Goal: Task Accomplishment & Management: Complete application form

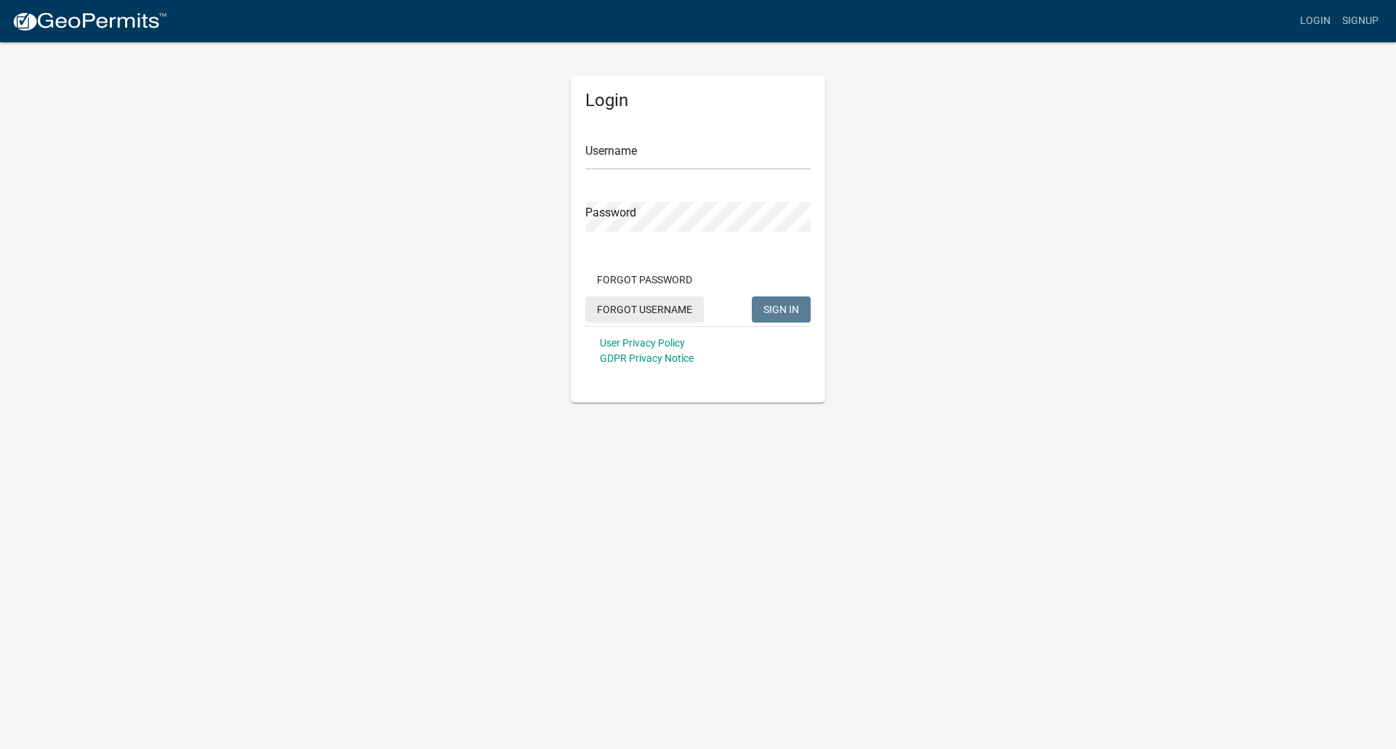
click at [658, 315] on button "Forgot Username" at bounding box center [644, 310] width 118 height 26
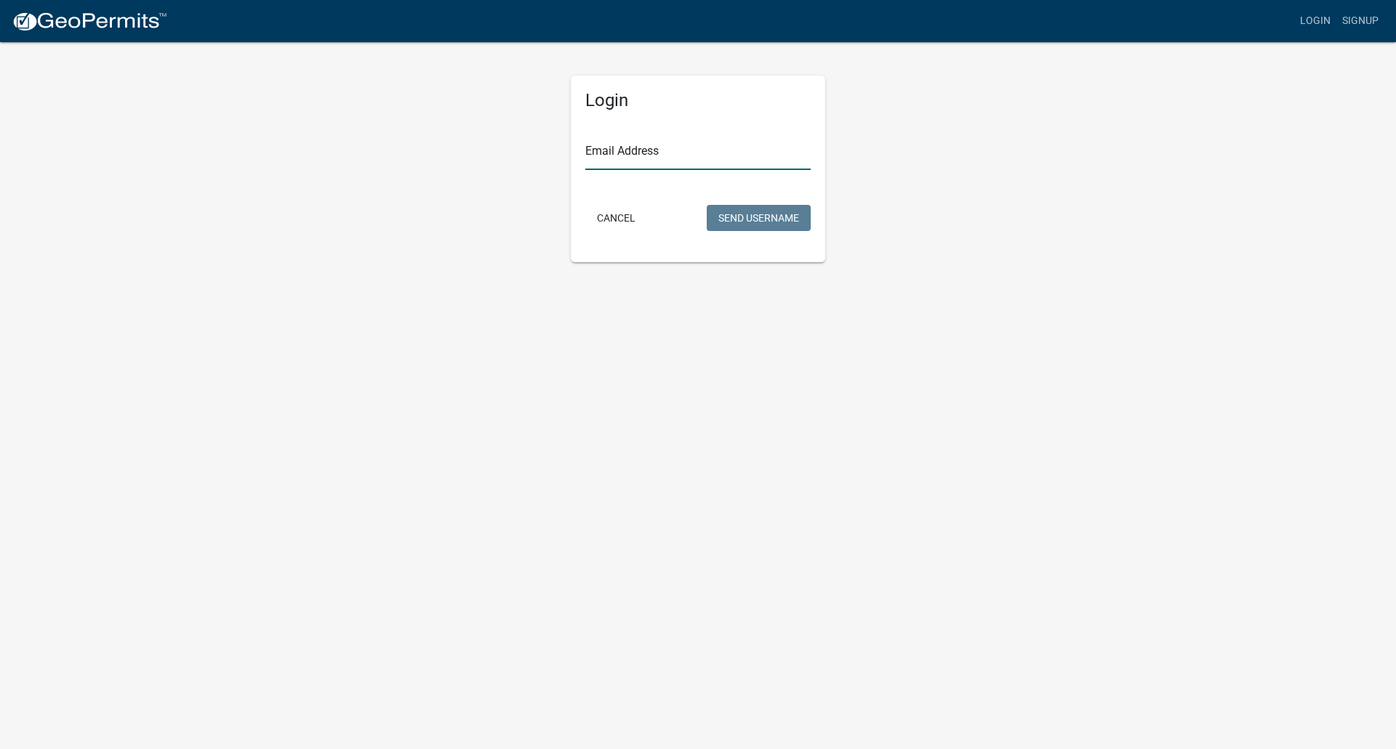
click at [642, 154] on input "Email Address" at bounding box center [697, 155] width 225 height 30
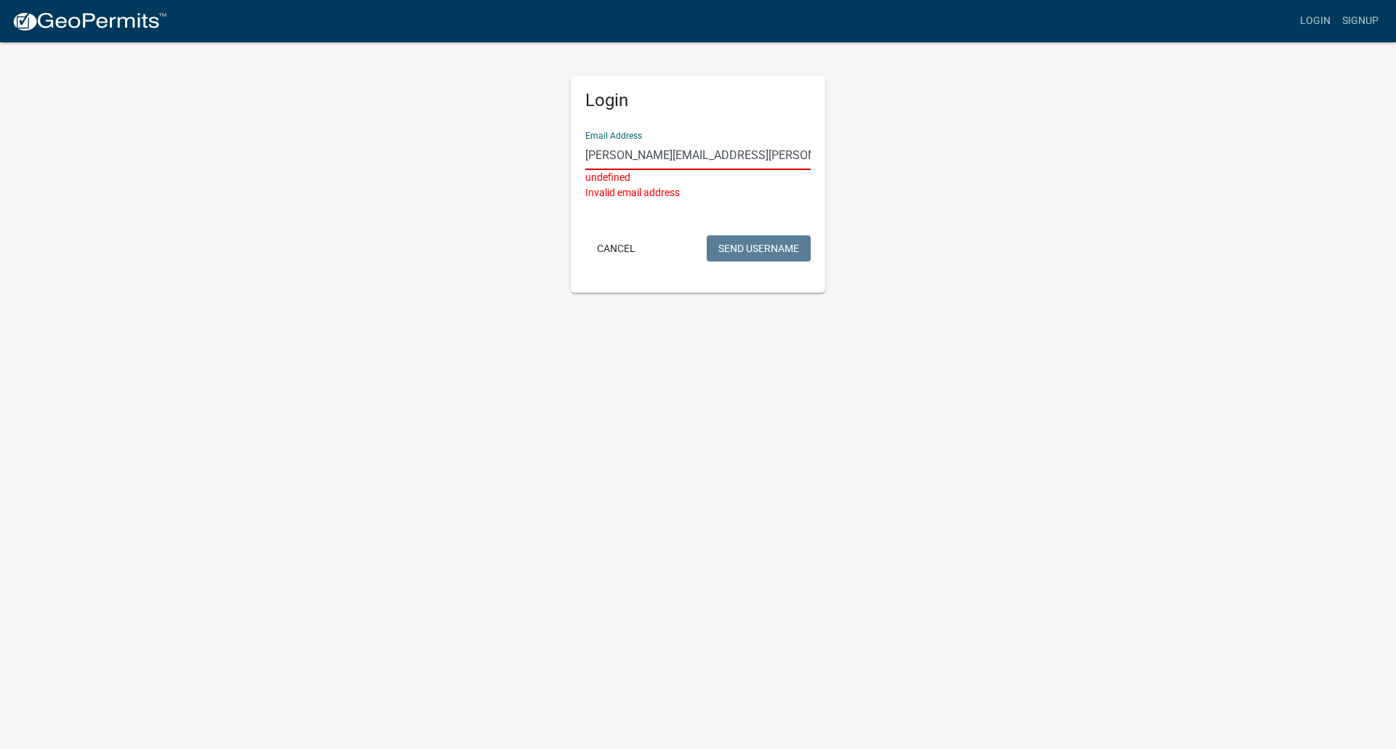
type input "[PERSON_NAME][EMAIL_ADDRESS][PERSON_NAME][DOMAIN_NAME]"
click at [706, 235] on button "Send Username" at bounding box center [758, 248] width 104 height 26
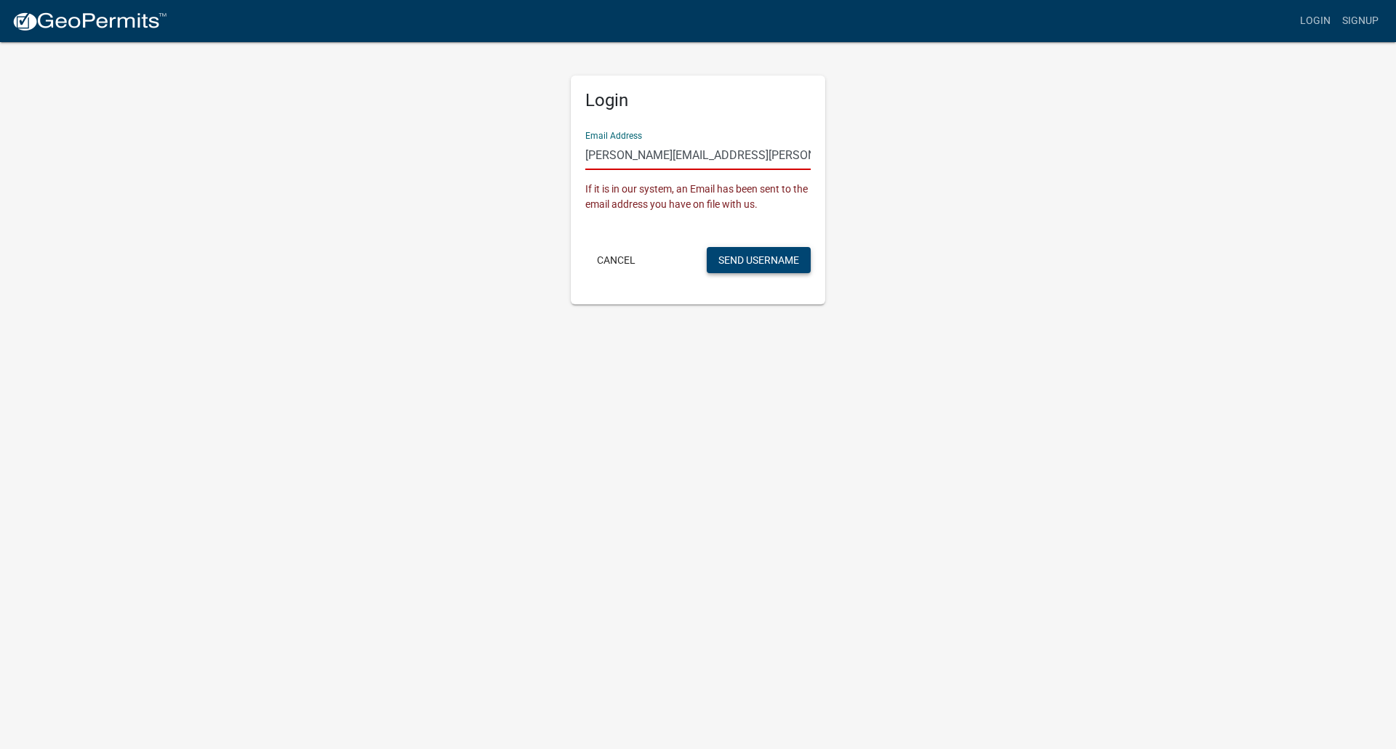
click at [735, 261] on button "Send Username" at bounding box center [758, 260] width 104 height 26
click at [784, 258] on button "Send Username" at bounding box center [758, 260] width 104 height 26
click at [623, 266] on button "Cancel" at bounding box center [616, 260] width 62 height 26
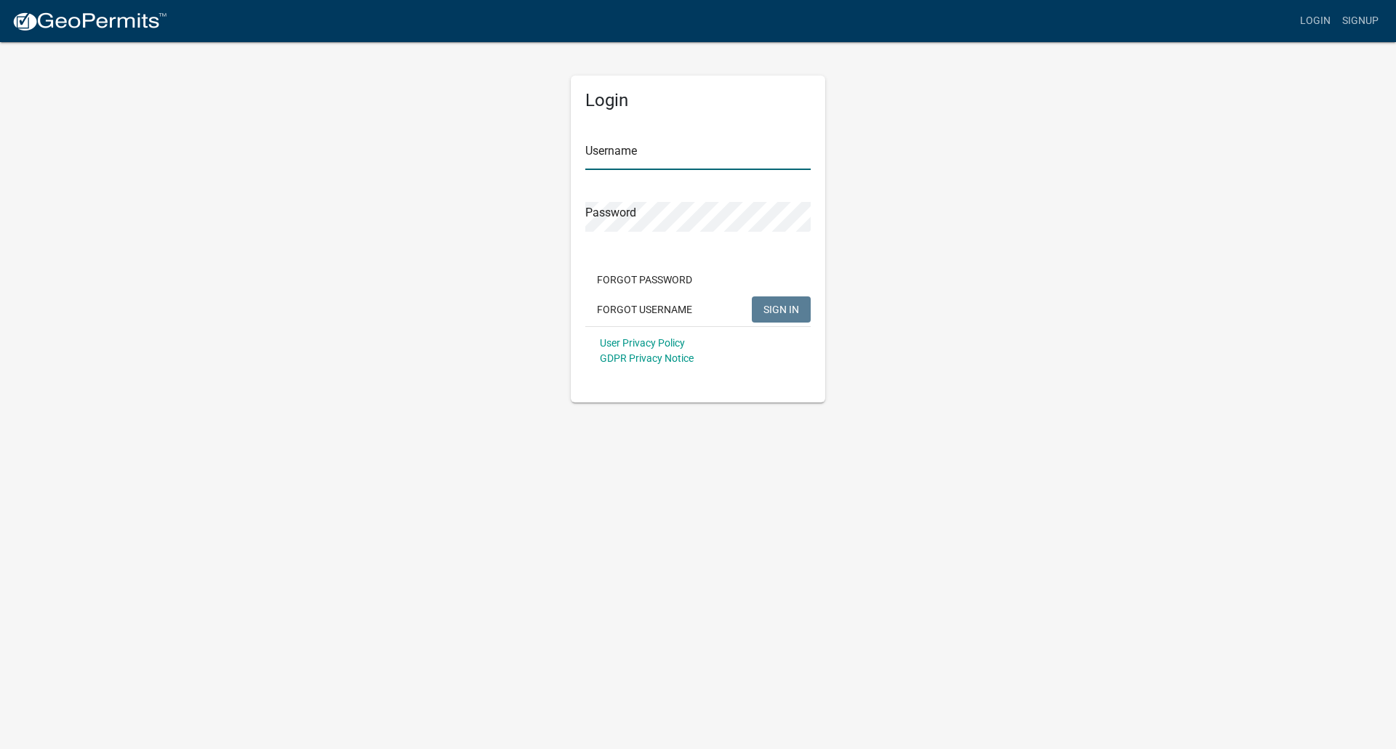
click at [655, 152] on input "Username" at bounding box center [697, 155] width 225 height 30
click at [655, 151] on input "Username" at bounding box center [697, 155] width 225 height 30
type input "lhavemeier"
click at [752, 297] on button "SIGN IN" at bounding box center [781, 310] width 59 height 26
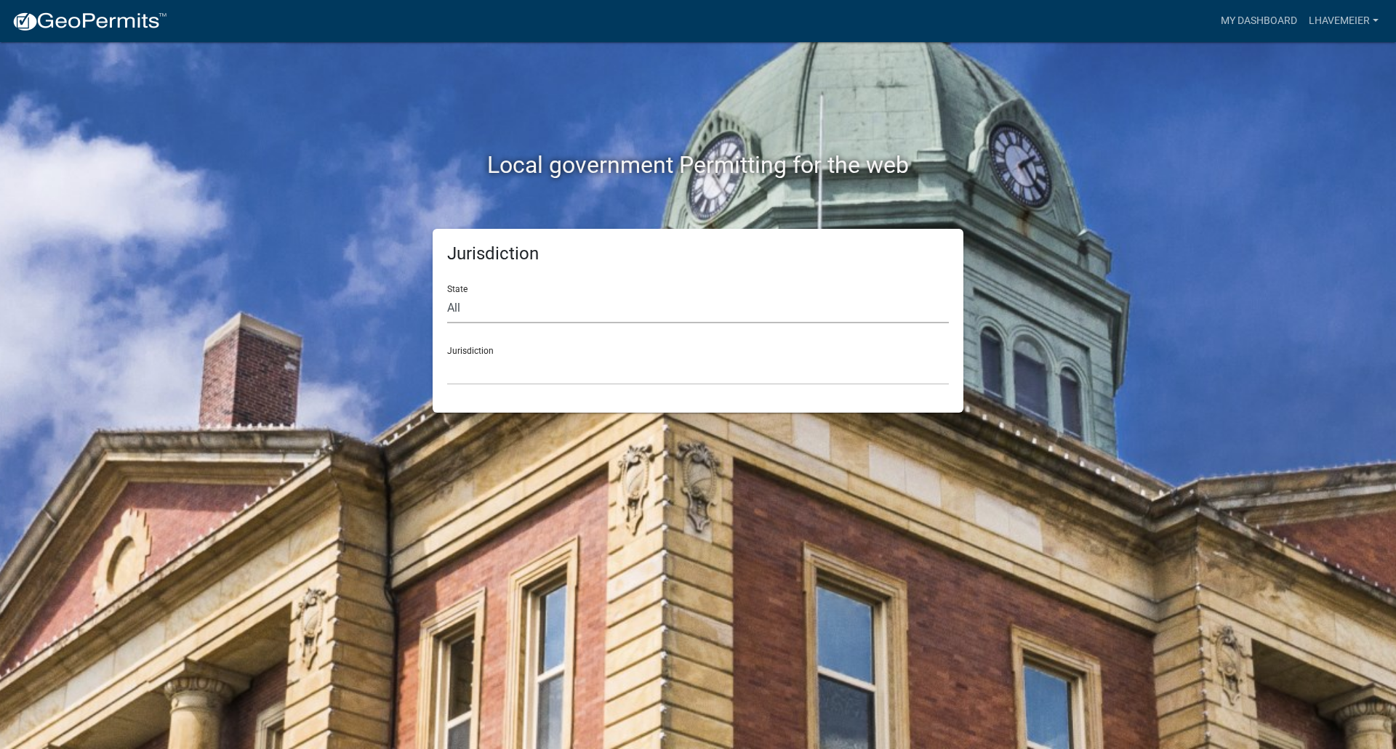
click at [551, 308] on select "All [US_STATE] [US_STATE] [US_STATE] [US_STATE] [US_STATE] [US_STATE] [US_STATE…" at bounding box center [698, 309] width 502 height 30
select select "[US_STATE]"
click at [447, 294] on select "All [US_STATE] [US_STATE] [US_STATE] [US_STATE] [US_STATE] [US_STATE] [US_STATE…" at bounding box center [698, 309] width 502 height 30
click at [499, 376] on select "[GEOGRAPHIC_DATA], [US_STATE] [GEOGRAPHIC_DATA], [US_STATE] [GEOGRAPHIC_DATA], …" at bounding box center [698, 370] width 502 height 30
click at [293, 424] on div "Local government Permitting for the web Jurisdiction State All [US_STATE] [US_S…" at bounding box center [698, 374] width 1396 height 749
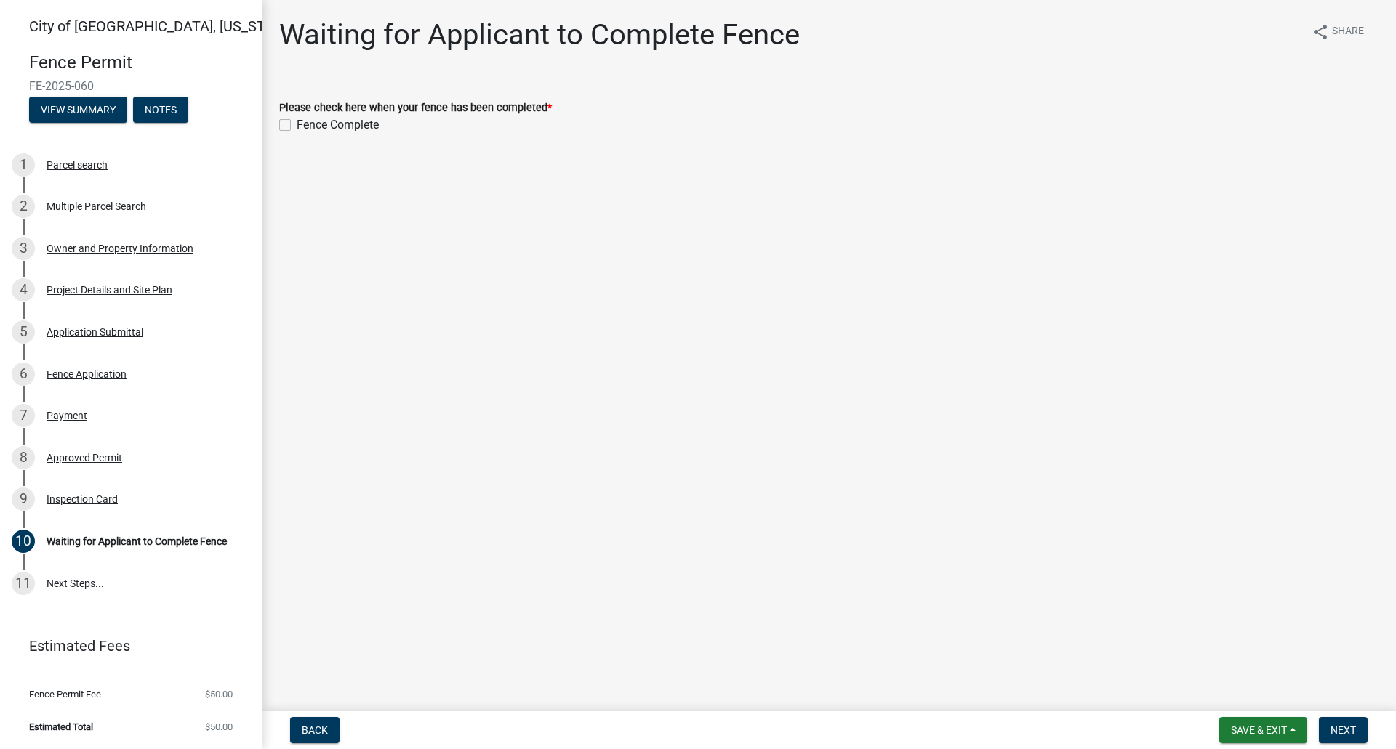
click at [297, 123] on label "Fence Complete" at bounding box center [338, 124] width 82 height 17
click at [297, 123] on input "Fence Complete" at bounding box center [301, 120] width 9 height 9
checkbox input "true"
click at [1350, 731] on span "Next" at bounding box center [1342, 731] width 25 height 12
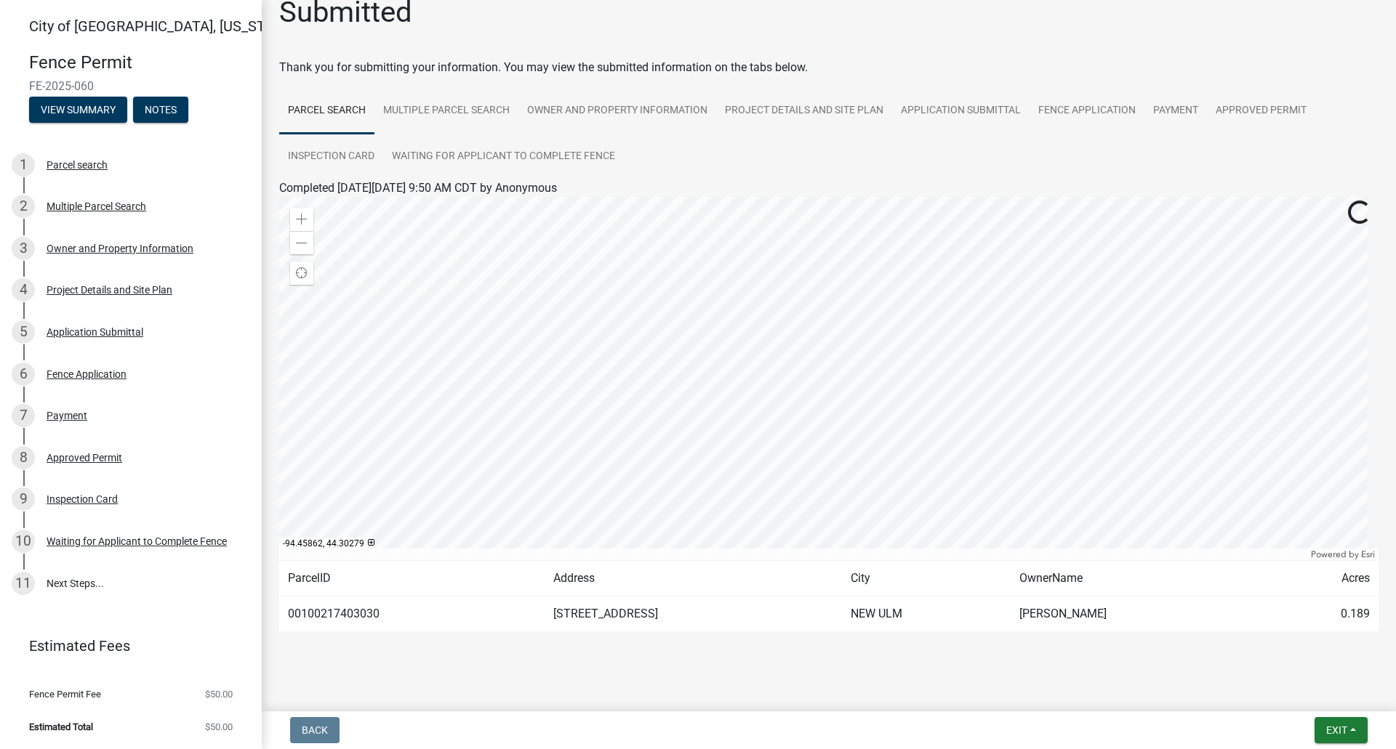
scroll to position [34, 0]
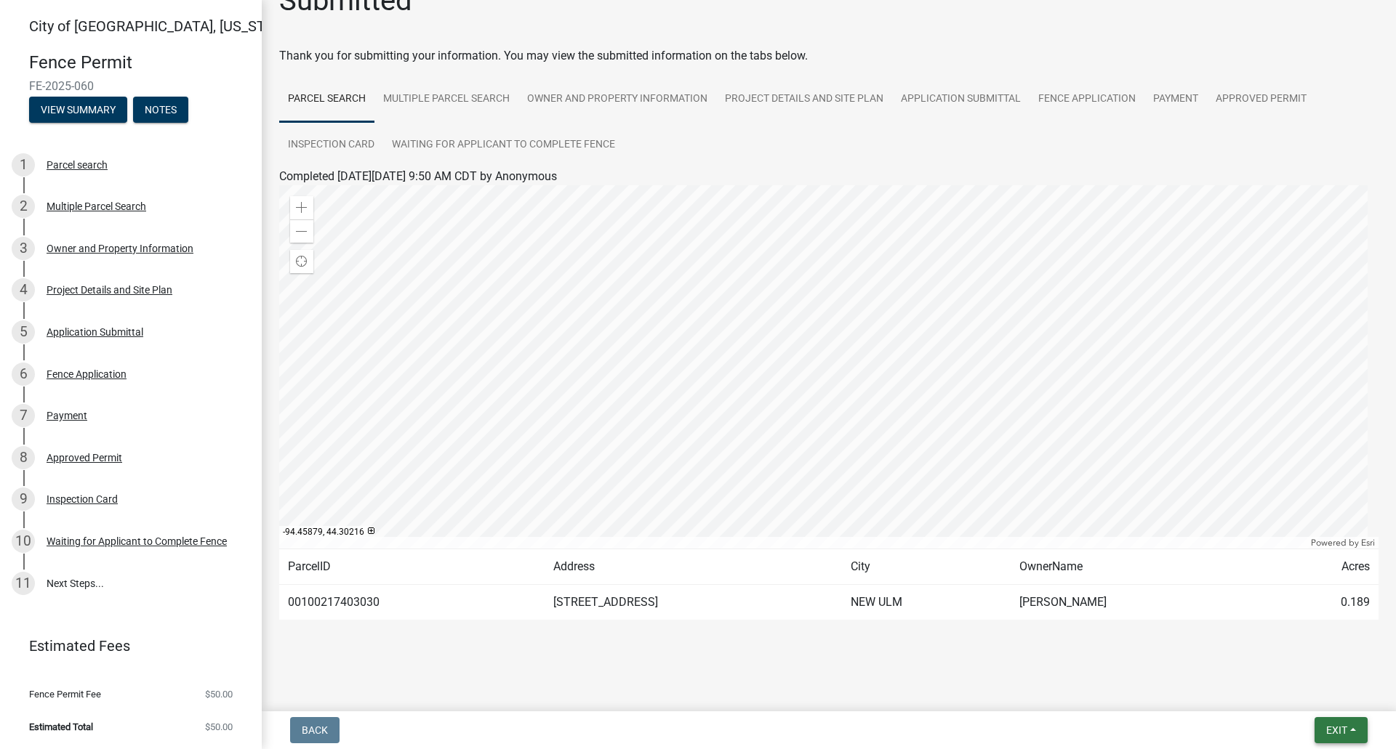
click at [1356, 726] on button "Exit" at bounding box center [1340, 730] width 53 height 26
click at [1291, 689] on button "Save & Exit" at bounding box center [1309, 692] width 116 height 35
